Goal: Task Accomplishment & Management: Manage account settings

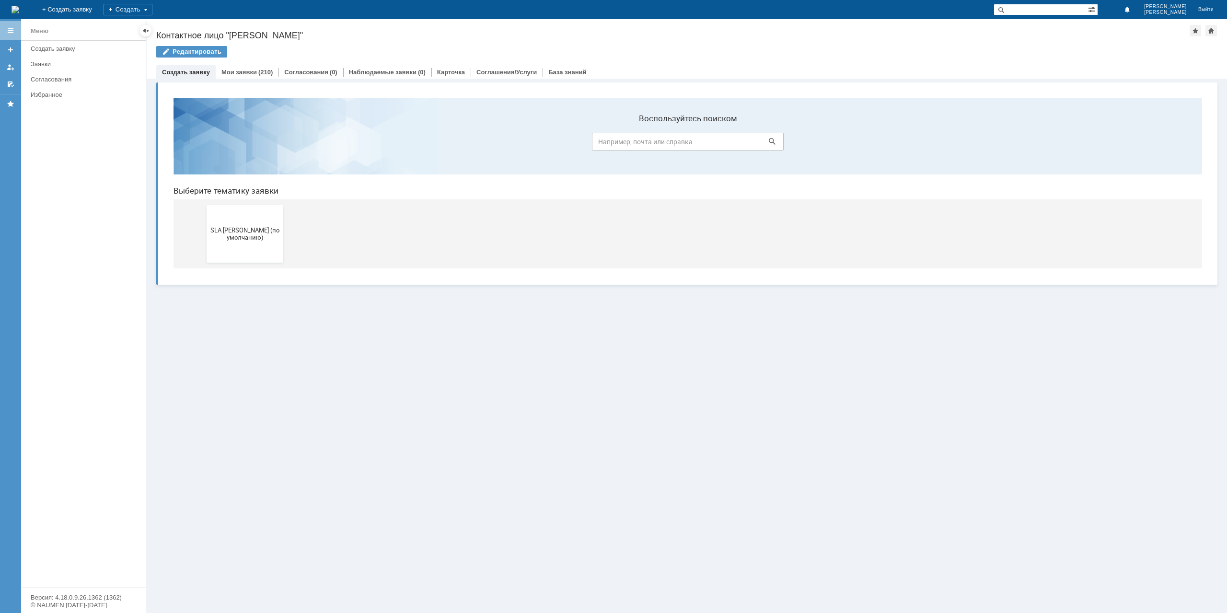
click at [256, 76] on div "Мои заявки (210)" at bounding box center [247, 72] width 63 height 14
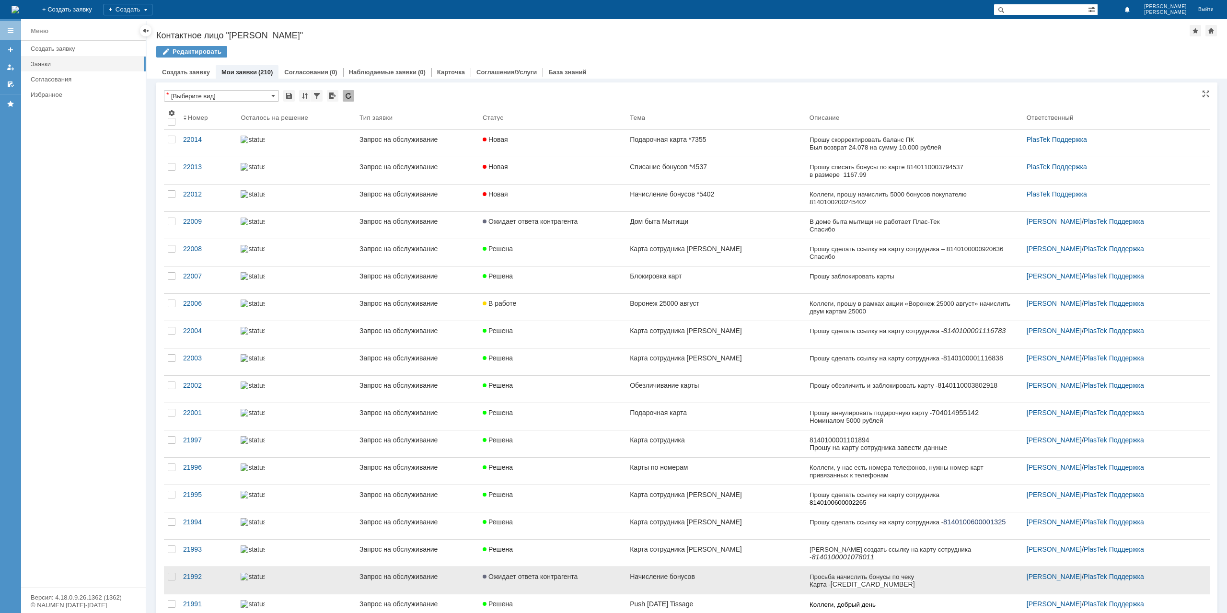
click at [737, 573] on div "Начисление бонусов" at bounding box center [716, 577] width 172 height 8
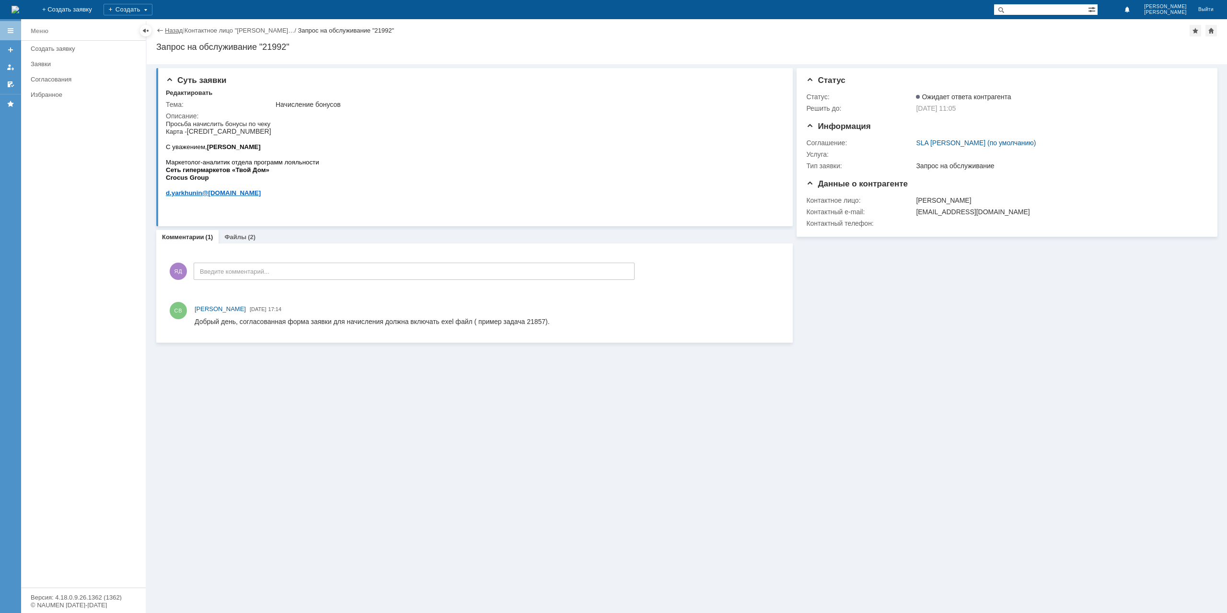
click at [168, 30] on link "Назад" at bounding box center [174, 30] width 18 height 7
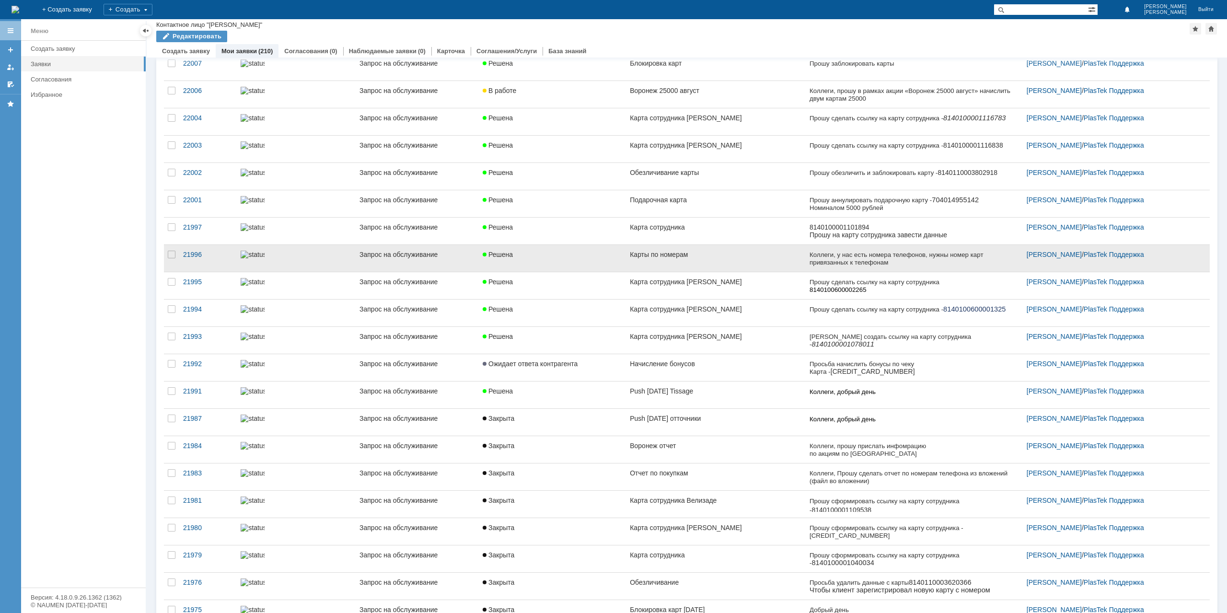
click at [750, 253] on div "Карты по номерам" at bounding box center [716, 255] width 172 height 8
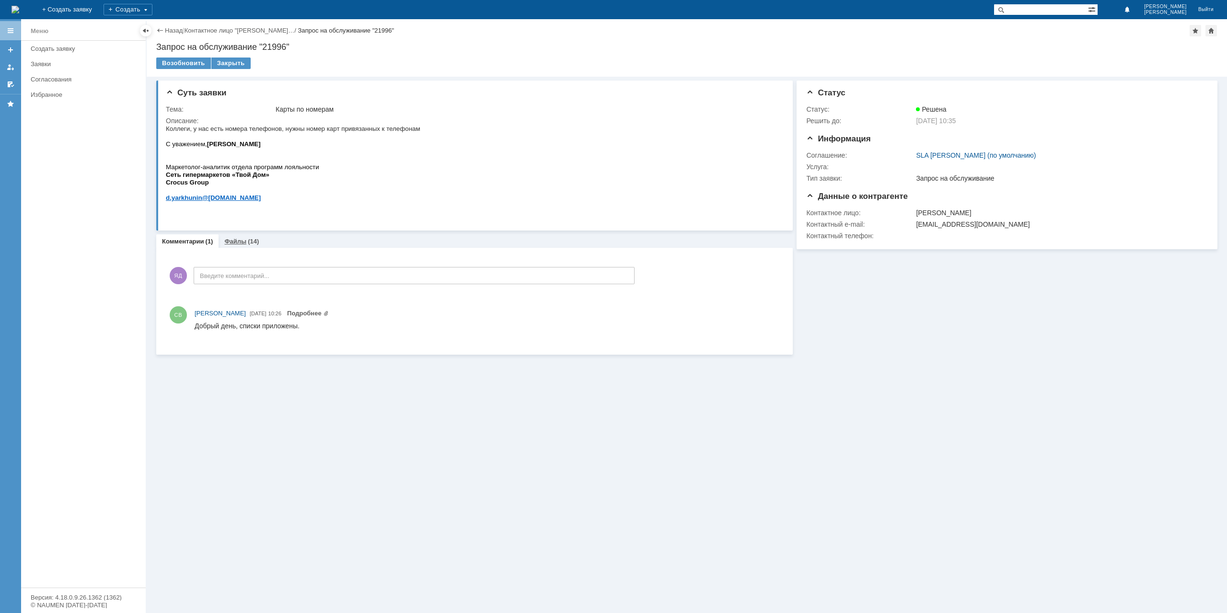
click at [229, 240] on link "Файлы" at bounding box center [235, 241] width 22 height 7
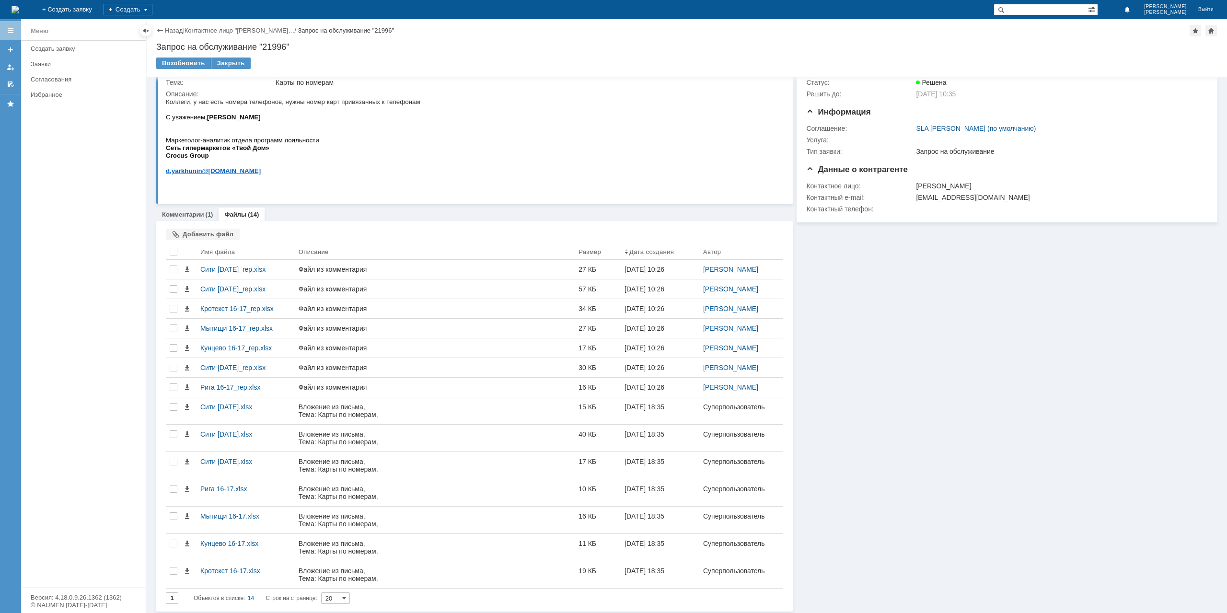
drag, startPoint x: 361, startPoint y: 414, endPoint x: 1027, endPoint y: 404, distance: 666.0
click at [1027, 404] on div "Информация Статус Статус: Решена Решить до: [DATE] 10:35 Информация Соглашение:…" at bounding box center [1005, 331] width 425 height 562
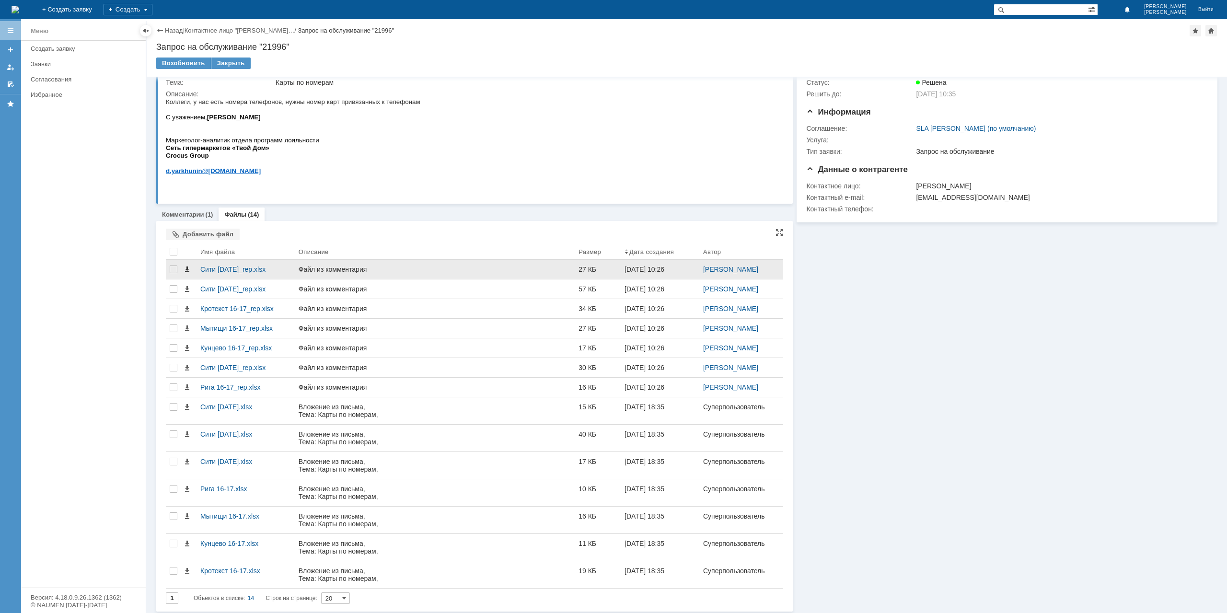
click at [189, 269] on span at bounding box center [187, 270] width 8 height 8
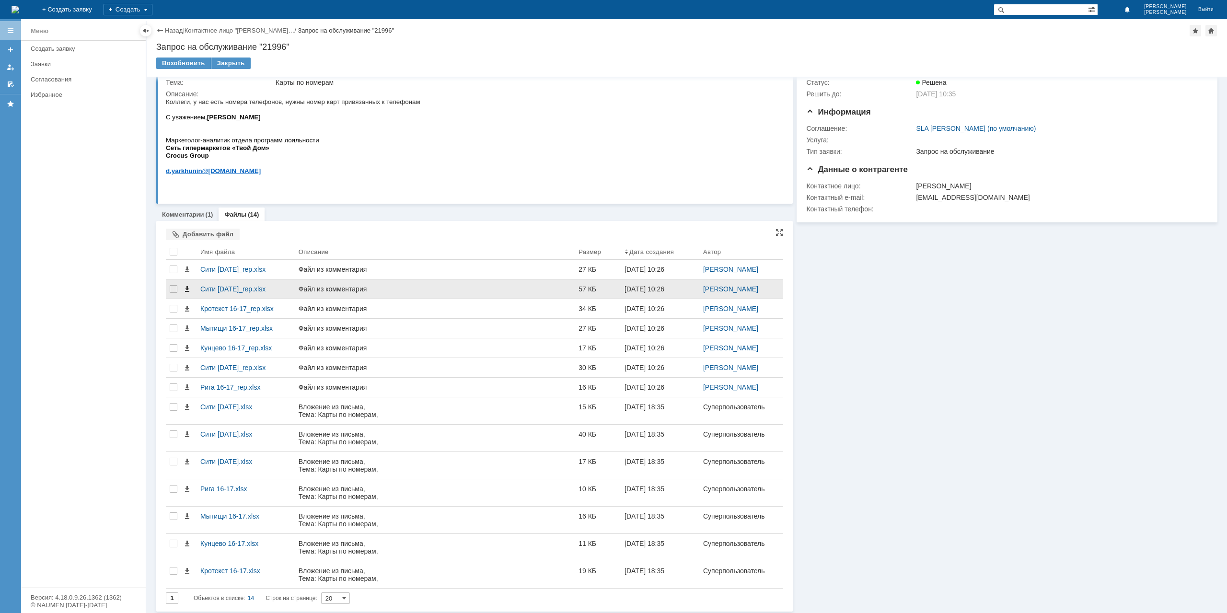
click at [187, 289] on span at bounding box center [187, 289] width 8 height 8
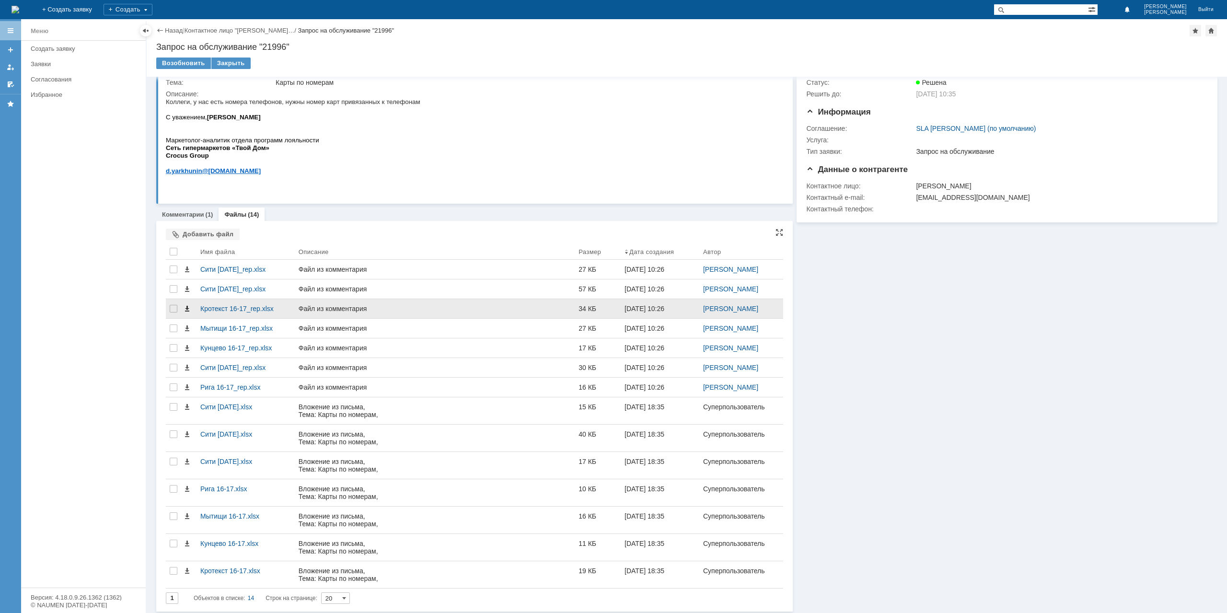
click at [187, 309] on span at bounding box center [187, 309] width 8 height 8
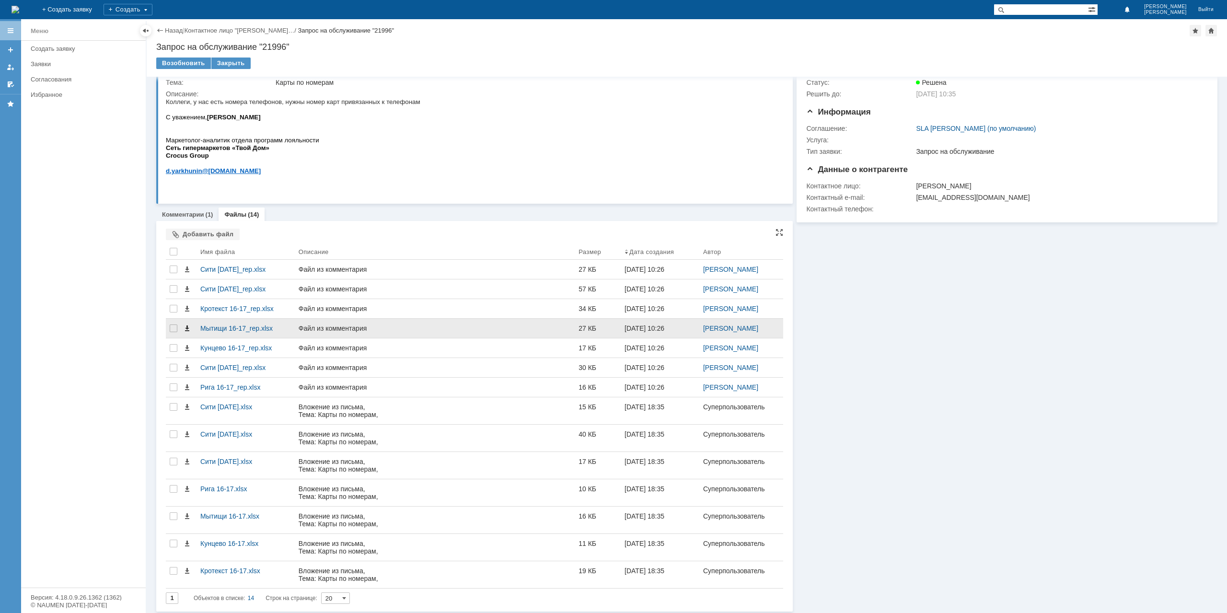
click at [187, 325] on span at bounding box center [187, 329] width 8 height 8
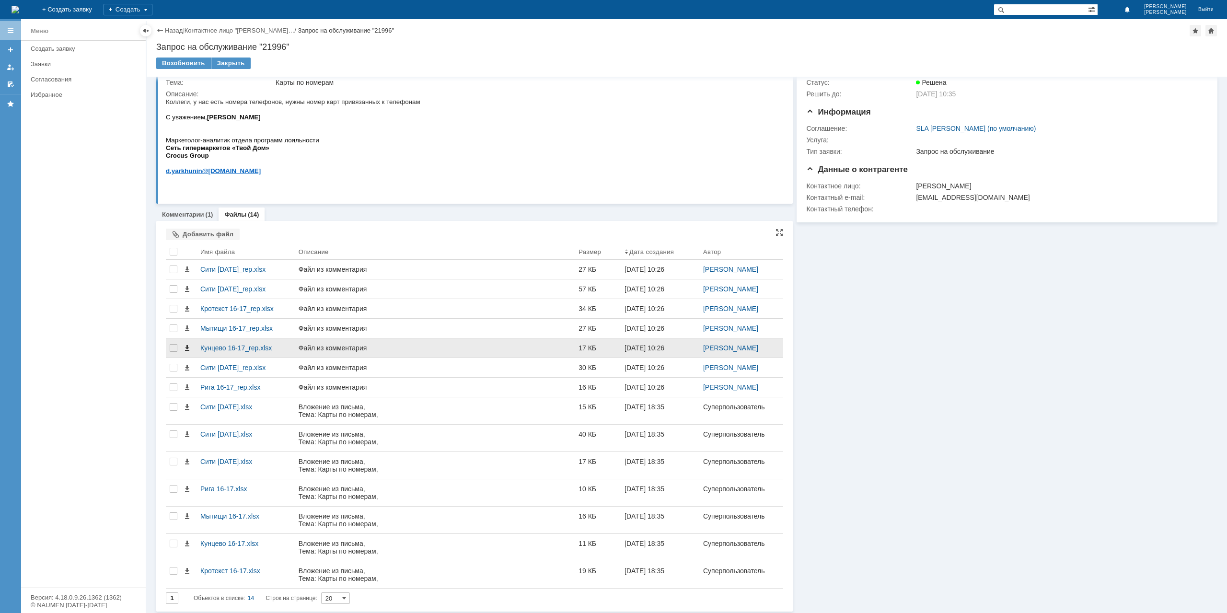
click at [187, 350] on span at bounding box center [187, 348] width 8 height 8
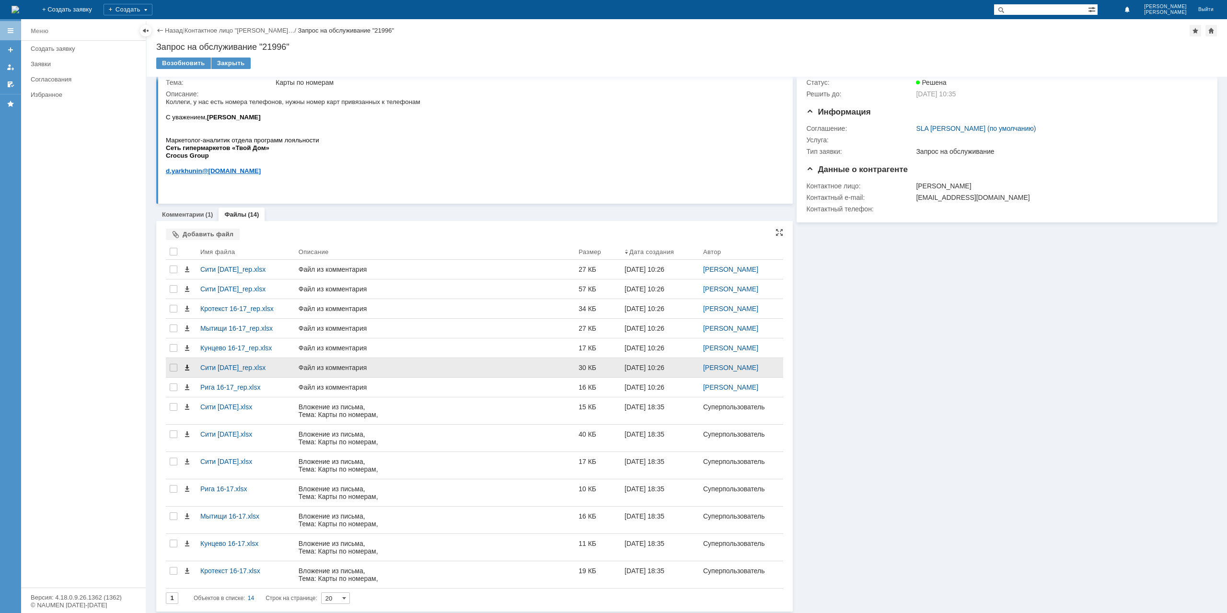
click at [185, 365] on span at bounding box center [187, 368] width 8 height 8
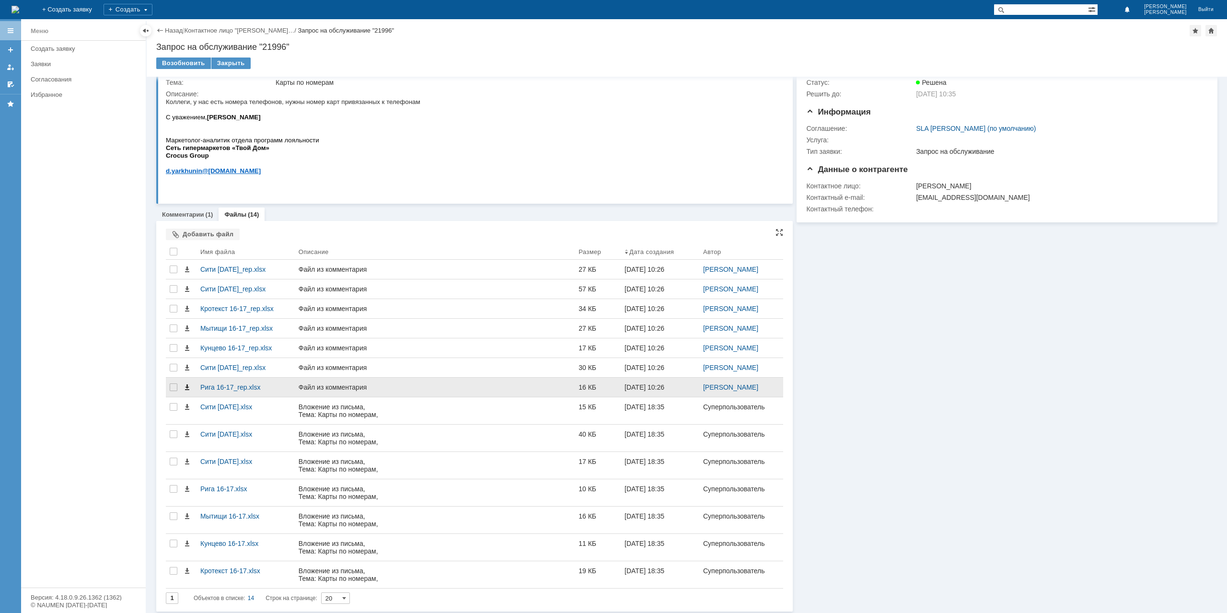
click at [186, 385] on span at bounding box center [187, 388] width 8 height 8
